Goal: Task Accomplishment & Management: Manage account settings

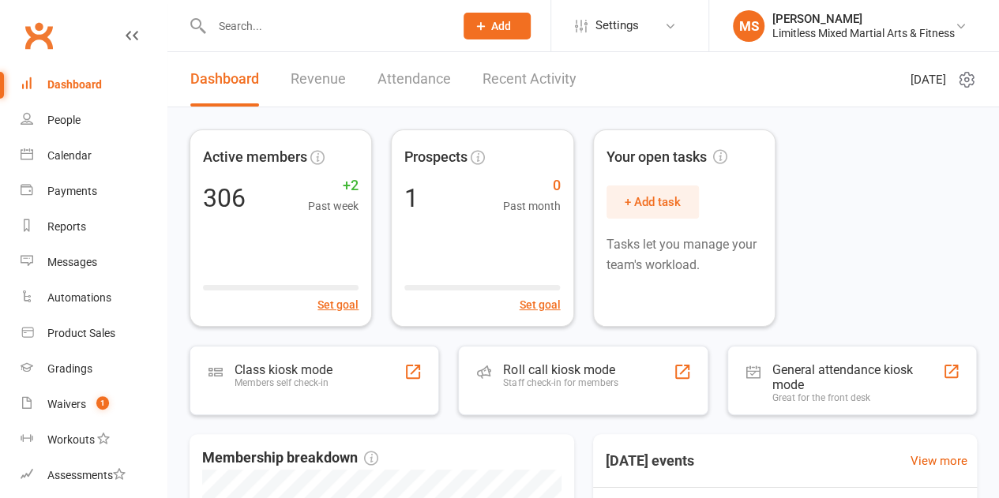
click at [294, 39] on div at bounding box center [315, 25] width 253 height 51
click at [294, 27] on input "text" at bounding box center [325, 26] width 236 height 22
paste input "Guy-houston@hotmail.com"
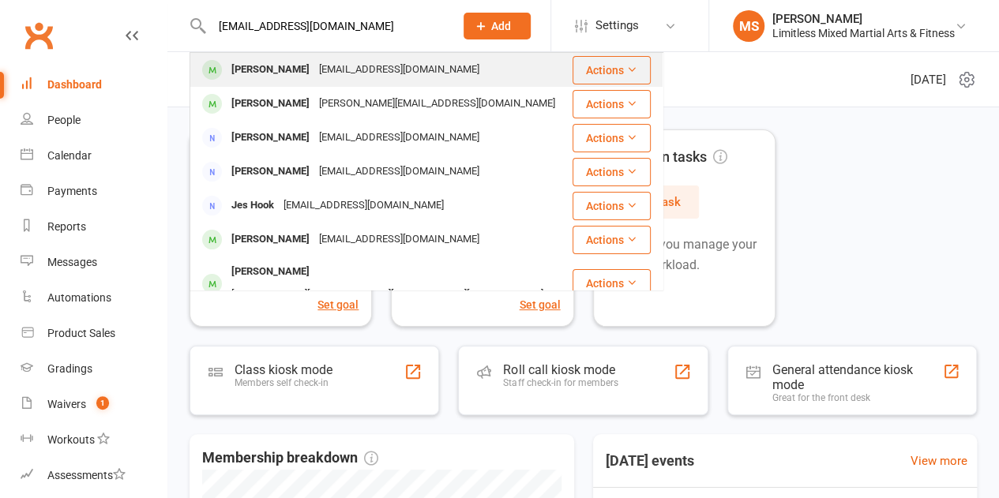
type input "Guy-houston@hotmail.com"
click at [283, 81] on div "Guy Houston" at bounding box center [271, 69] width 88 height 23
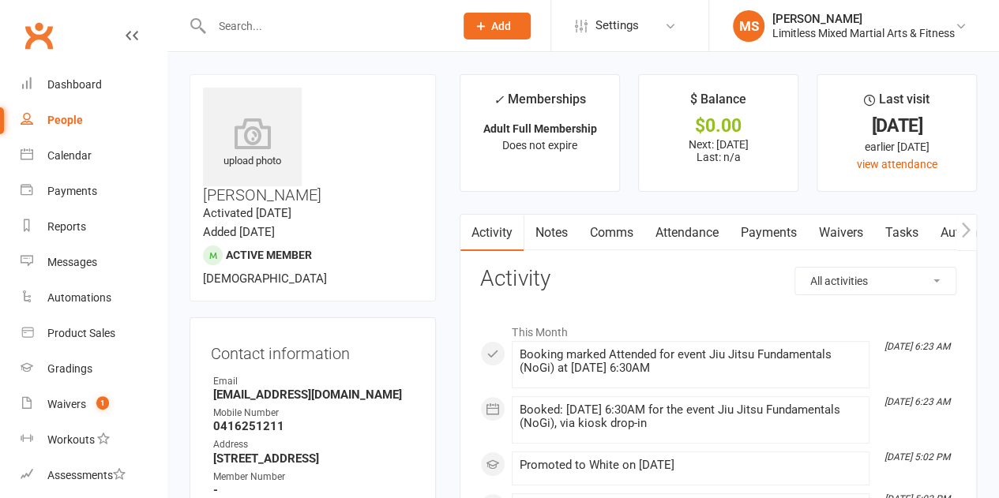
click at [859, 237] on link "Waivers" at bounding box center [840, 233] width 66 height 36
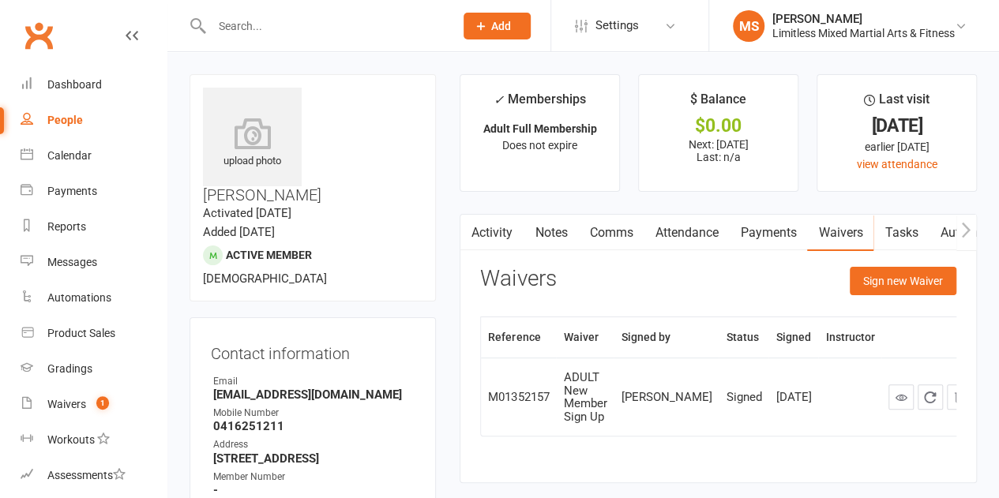
scroll to position [79, 0]
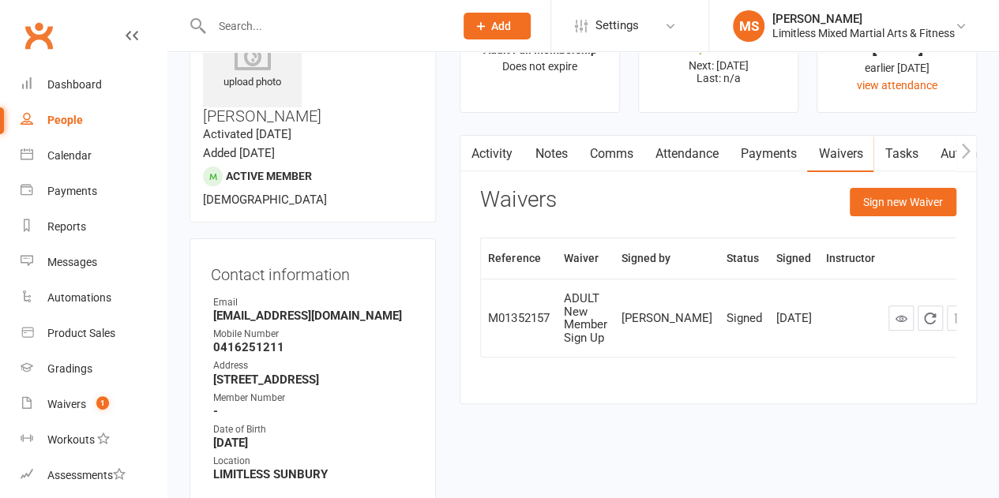
click at [485, 156] on link "Activity" at bounding box center [491, 154] width 63 height 36
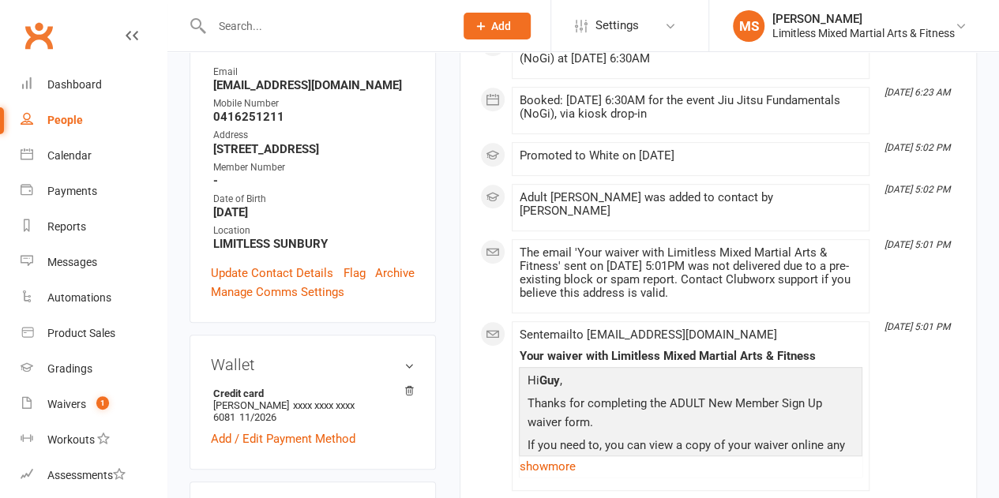
scroll to position [395, 0]
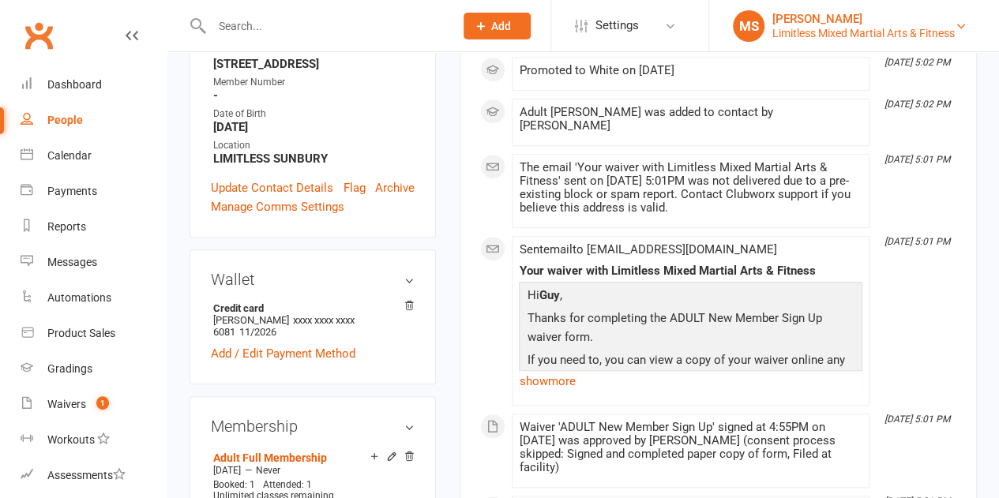
click at [884, 34] on div "Limitless Mixed Martial Arts & Fitness" at bounding box center [863, 33] width 182 height 14
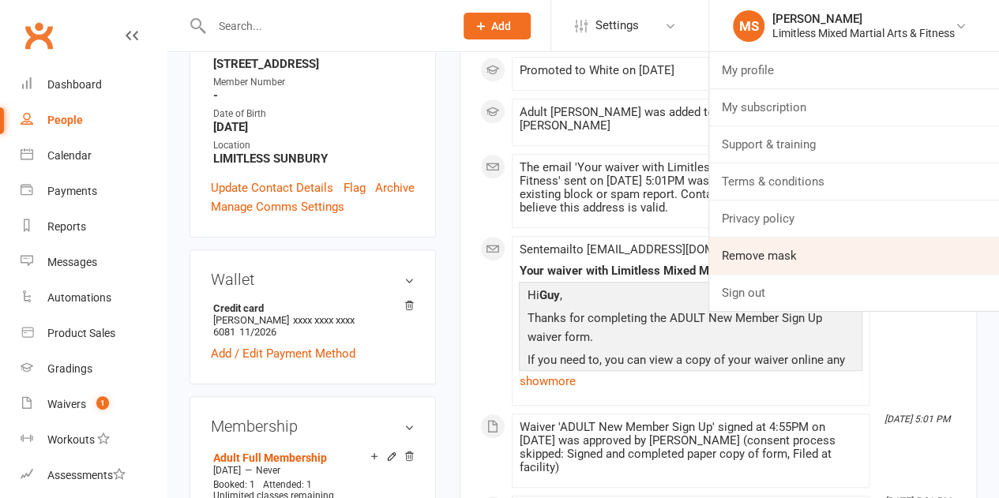
click at [872, 263] on link "Remove mask" at bounding box center [854, 256] width 290 height 36
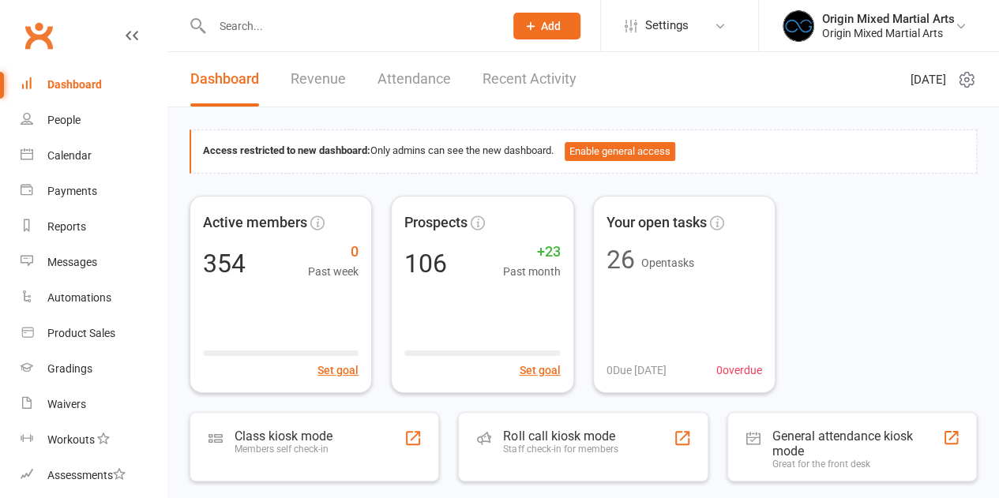
click at [313, 22] on input "text" at bounding box center [350, 26] width 286 height 22
paste input "cuttytime96@gmail.com"
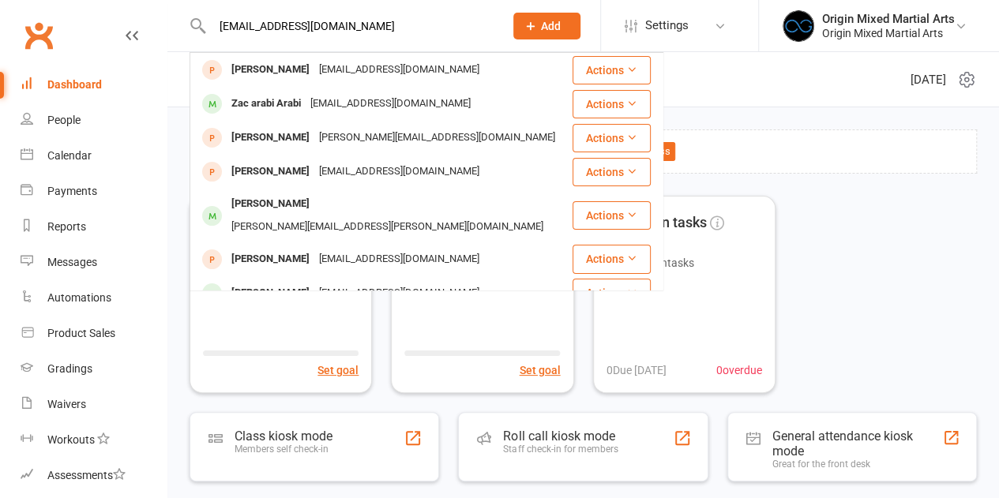
type input "cuttytime96@gmail.com"
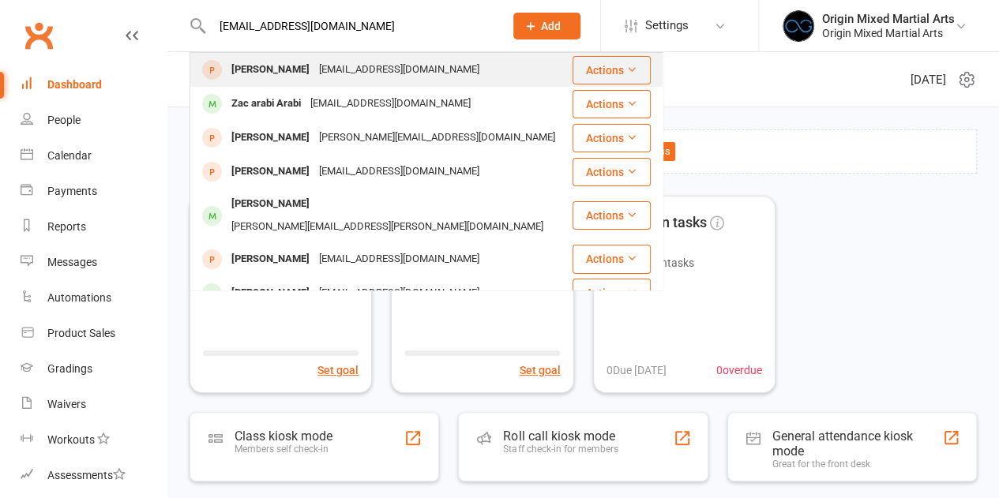
click at [280, 53] on td "James Cutcliffe cuttytime96@gmail.com" at bounding box center [380, 70] width 381 height 34
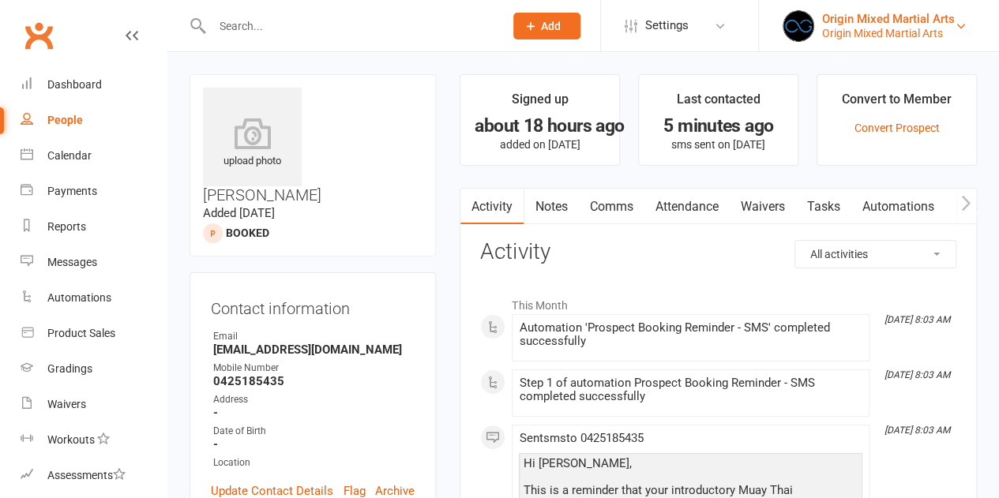
click at [835, 20] on div "Origin Mixed Martial Arts" at bounding box center [888, 19] width 133 height 14
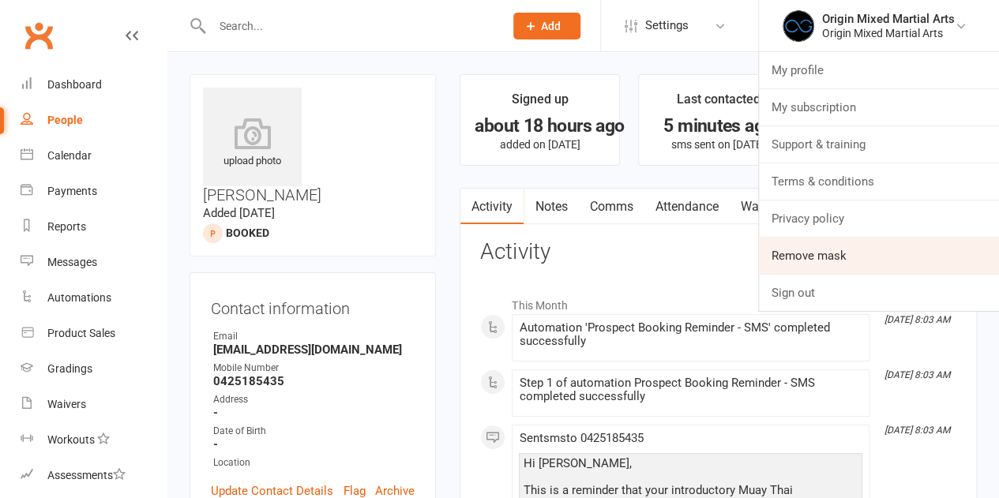
click at [863, 254] on link "Remove mask" at bounding box center [879, 256] width 240 height 36
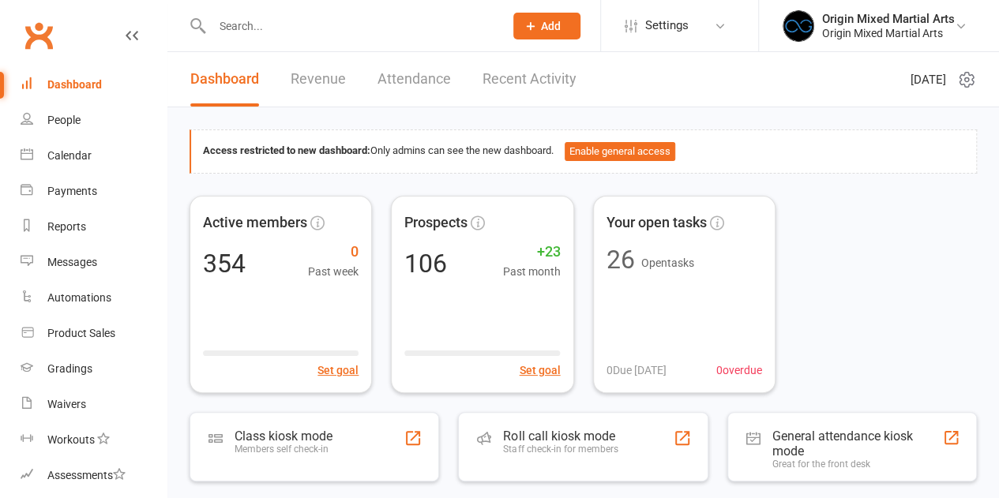
click at [279, 29] on input "text" at bounding box center [350, 26] width 286 height 22
paste input "cuttytime96@gmail.com"
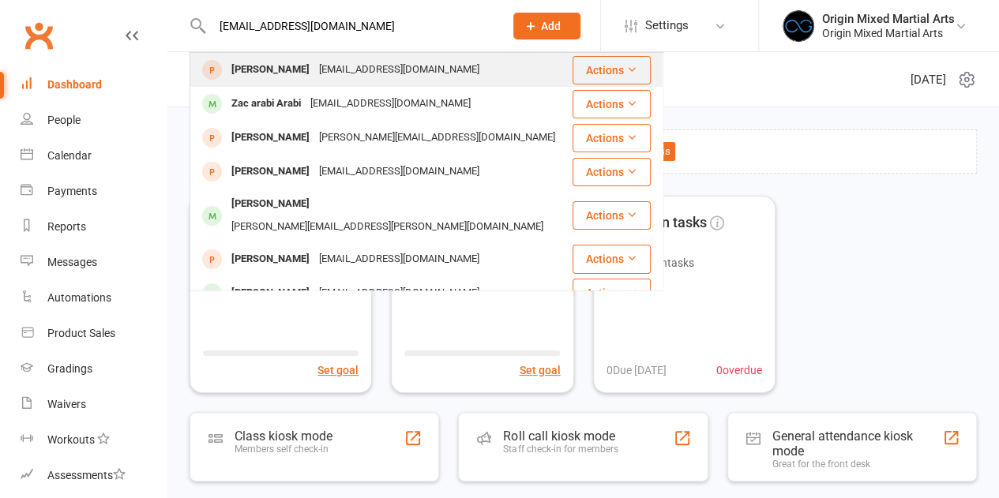
type input "cuttytime96@gmail.com"
click at [279, 72] on div "James Cutcliffe" at bounding box center [271, 69] width 88 height 23
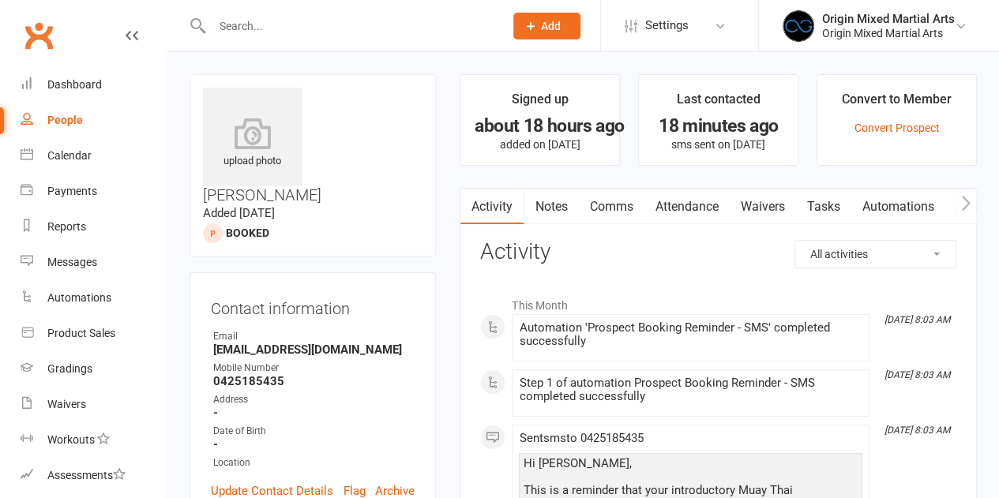
copy h3 "James Cutcliffe"
drag, startPoint x: 315, startPoint y: 95, endPoint x: 433, endPoint y: 92, distance: 117.7
click at [433, 92] on div "upload photo James Cutcliffe Added 16 September, 2025 Booked prospect" at bounding box center [312, 165] width 246 height 182
click at [855, 18] on div "Origin Mixed Martial Arts" at bounding box center [888, 19] width 133 height 14
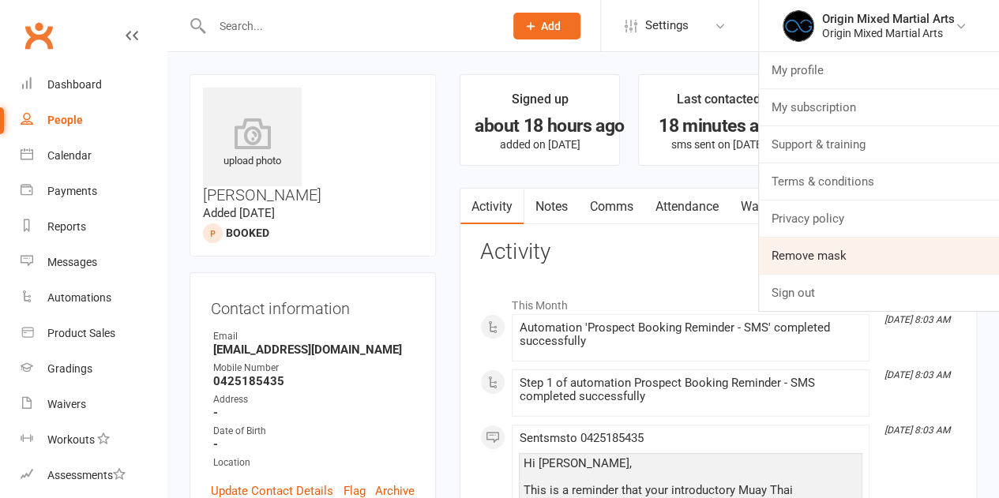
click at [849, 253] on link "Remove mask" at bounding box center [879, 256] width 240 height 36
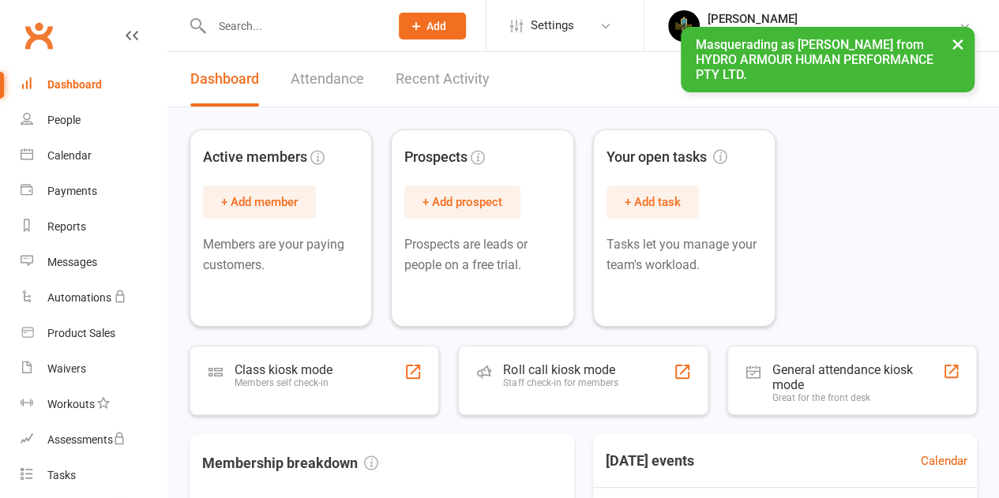
click at [954, 44] on button "×" at bounding box center [957, 44] width 28 height 34
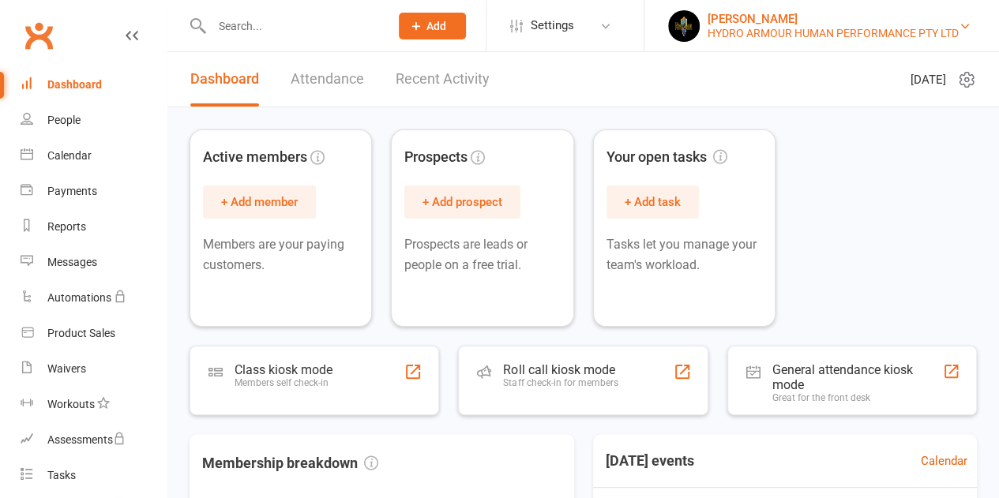
click at [731, 27] on div "HYDRO ARMOUR HUMAN PERFORMANCE PTY LTD" at bounding box center [832, 33] width 251 height 14
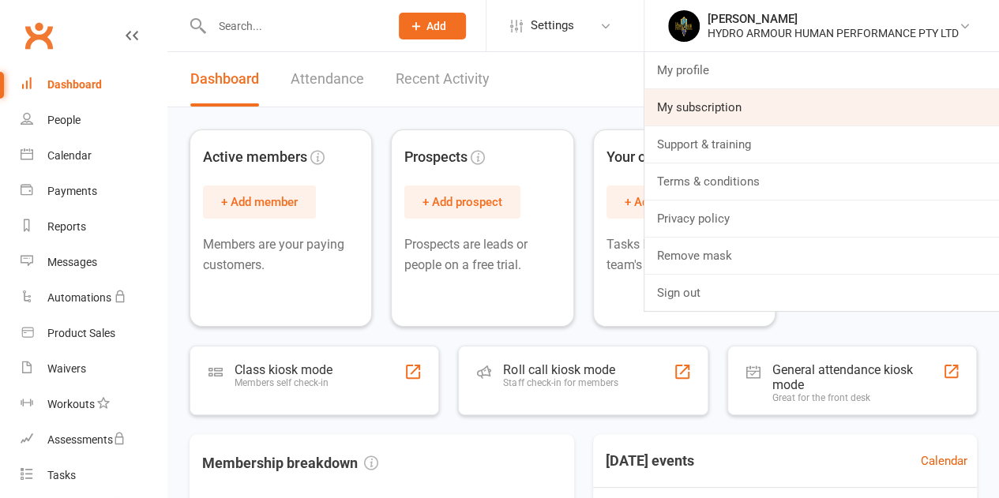
click at [729, 116] on link "My subscription" at bounding box center [821, 107] width 354 height 36
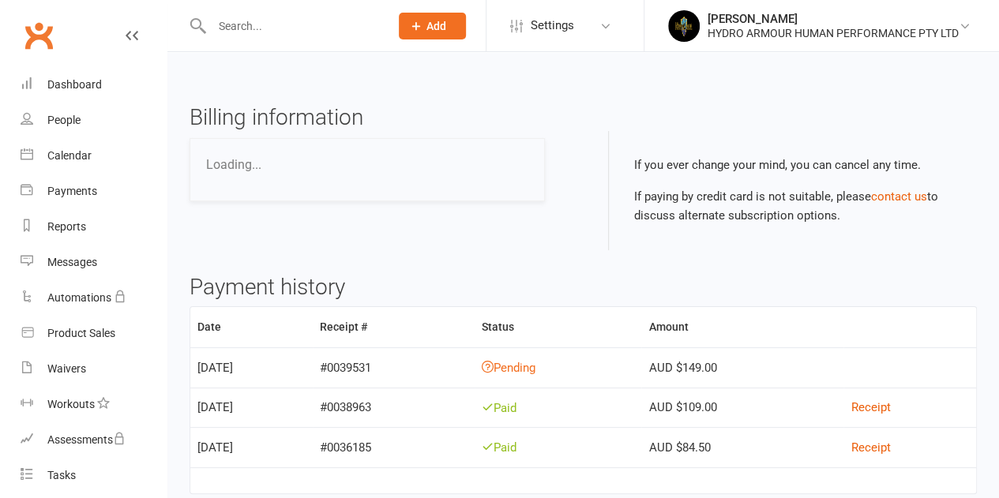
click at [859, 34] on div "HYDRO ARMOUR HUMAN PERFORMANCE PTY LTD" at bounding box center [832, 33] width 251 height 14
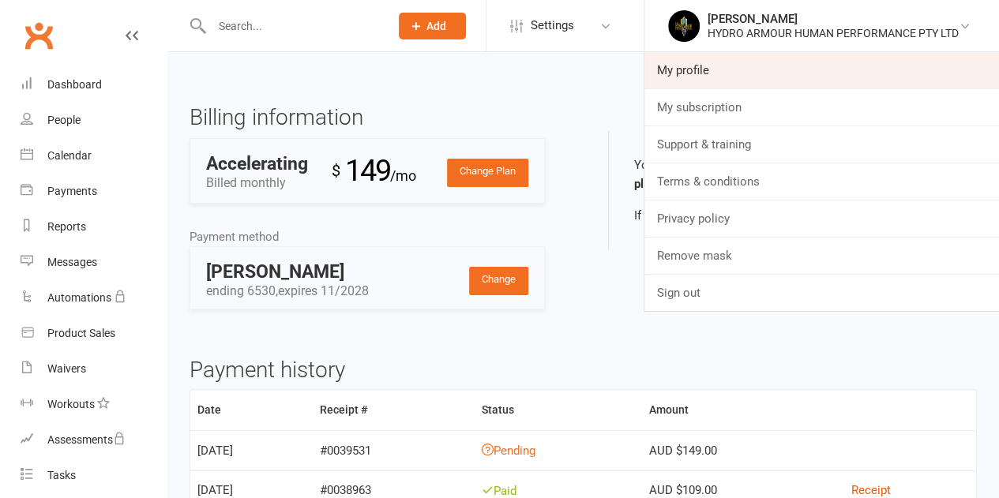
click at [763, 67] on link "My profile" at bounding box center [821, 70] width 354 height 36
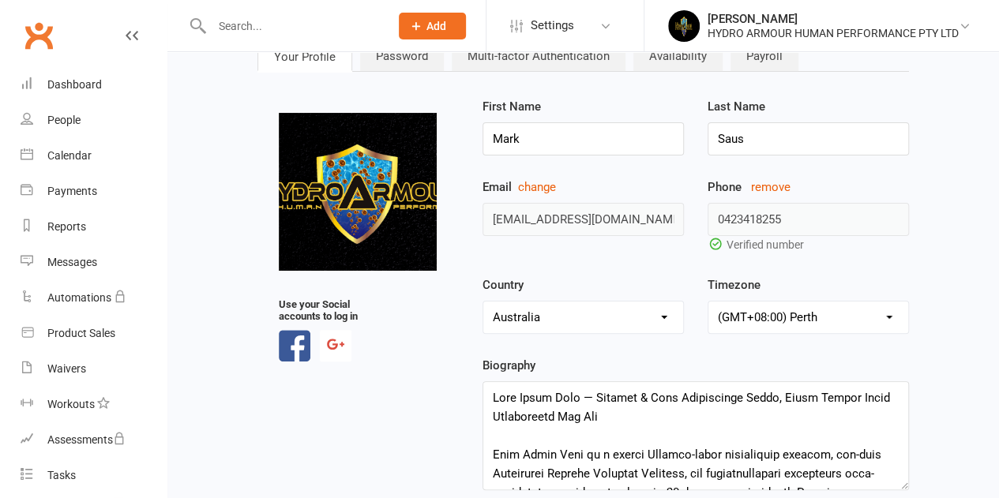
scroll to position [79, 0]
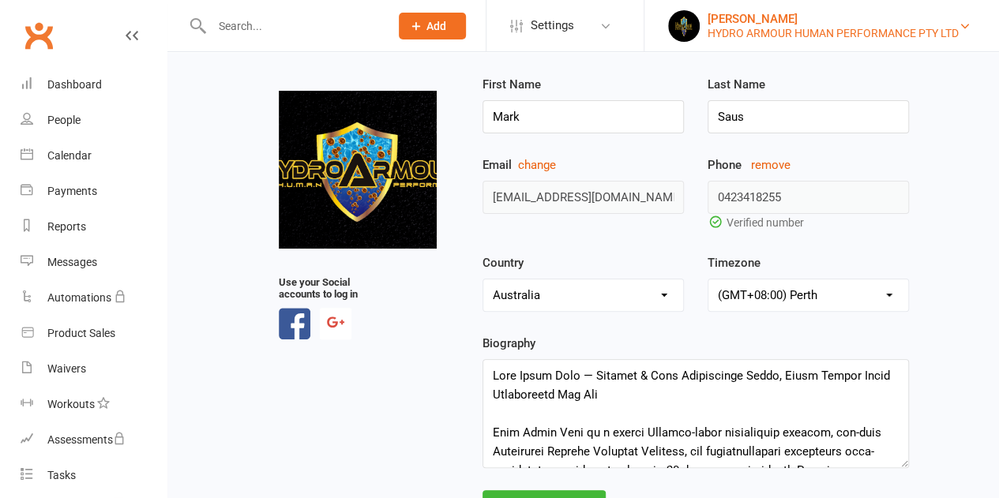
click at [778, 12] on div "[PERSON_NAME]" at bounding box center [832, 19] width 251 height 14
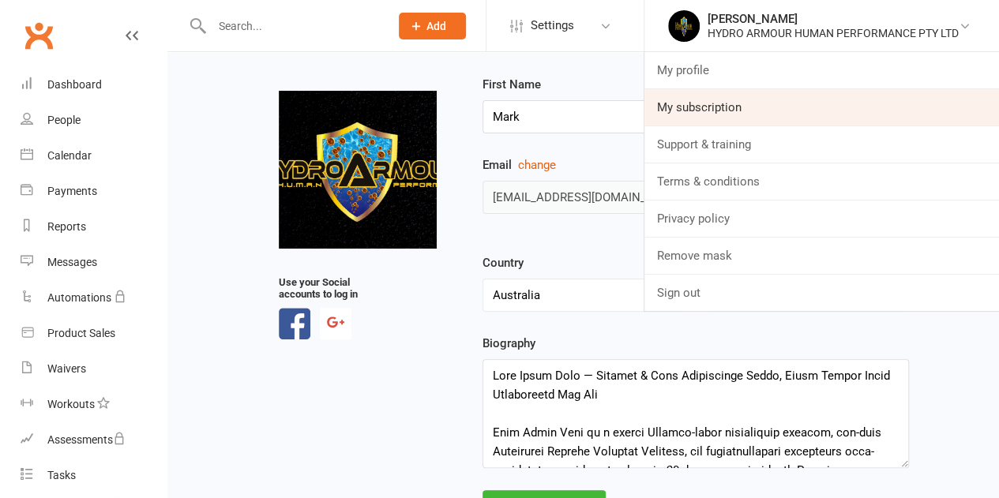
click at [769, 103] on link "My subscription" at bounding box center [821, 107] width 354 height 36
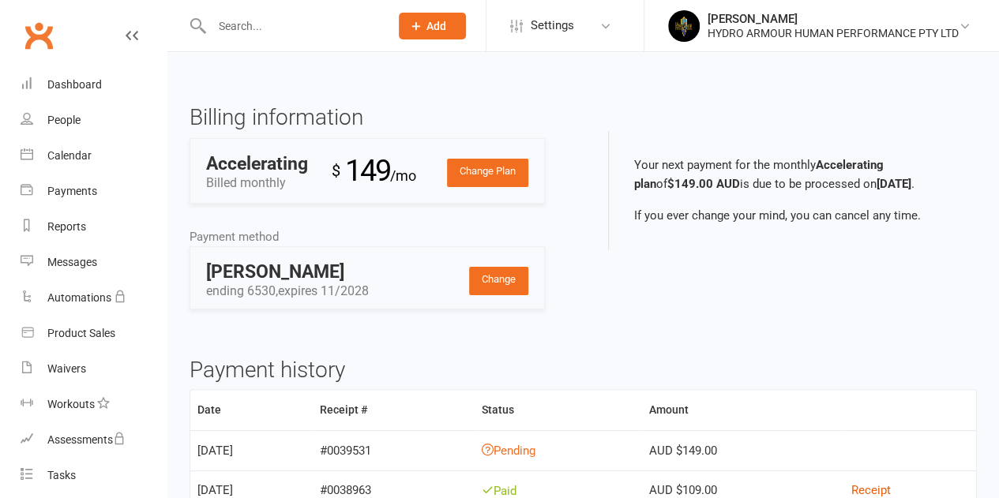
click at [197, 448] on td "[DATE]" at bounding box center [251, 450] width 122 height 40
